Goal: Complete application form

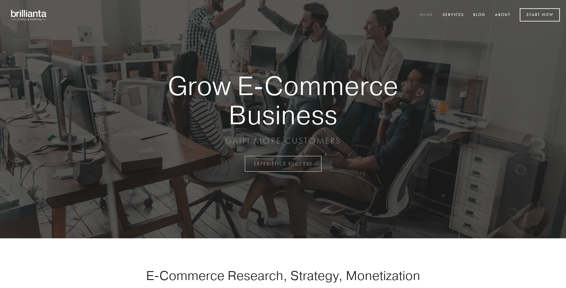
scroll to position [1606, 0]
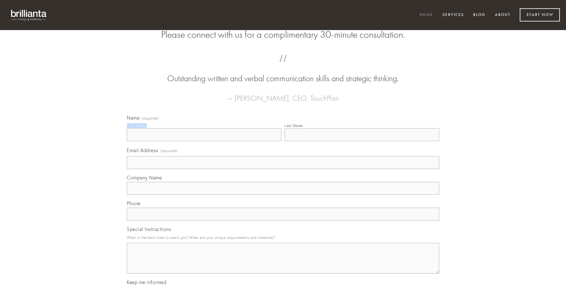
type input "[PERSON_NAME]"
click at [362, 141] on input "Last Name" at bounding box center [362, 134] width 155 height 13
type input "[PERSON_NAME]"
click at [283, 169] on input "Email Address (required)" at bounding box center [283, 162] width 312 height 13
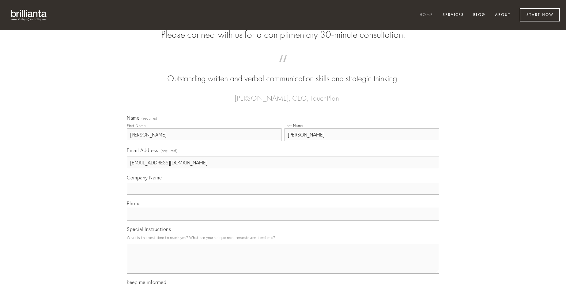
type input "[EMAIL_ADDRESS][DOMAIN_NAME]"
click at [283, 195] on input "Company Name" at bounding box center [283, 188] width 312 height 13
type input "ab"
click at [283, 220] on input "text" at bounding box center [283, 213] width 312 height 13
click at [283, 263] on textarea "Special Instructions" at bounding box center [283, 258] width 312 height 31
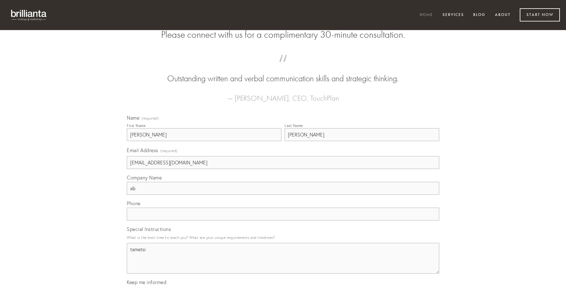
type textarea "tametsi"
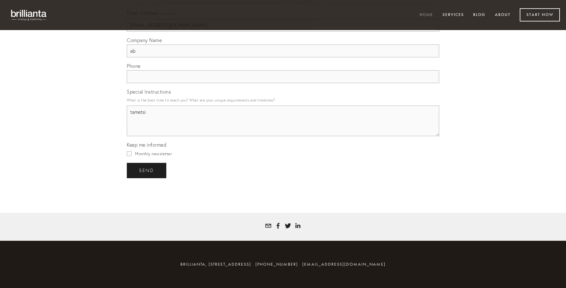
click at [147, 170] on span "send" at bounding box center [146, 171] width 15 height 6
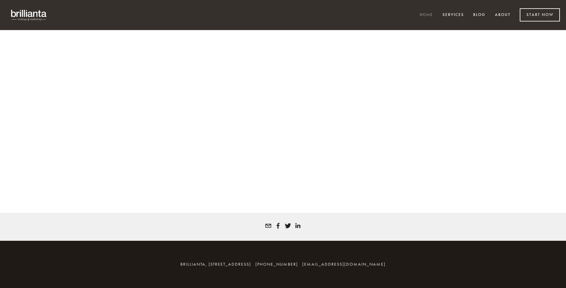
scroll to position [1598, 0]
